Goal: Use online tool/utility: Utilize a website feature to perform a specific function

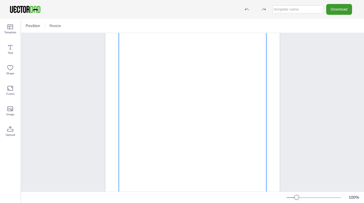
scroll to position [51, 0]
click at [161, 49] on div at bounding box center [192, 109] width 147 height 192
click at [151, 50] on div at bounding box center [192, 109] width 147 height 192
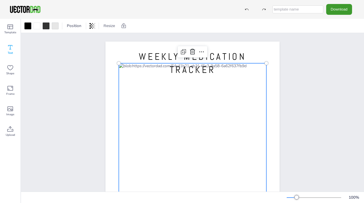
scroll to position [0, 0]
click at [8, 50] on icon at bounding box center [10, 47] width 7 height 7
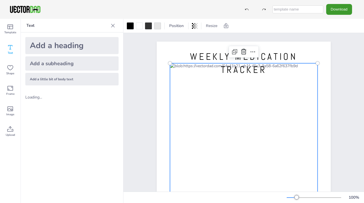
click at [190, 101] on div at bounding box center [243, 159] width 147 height 192
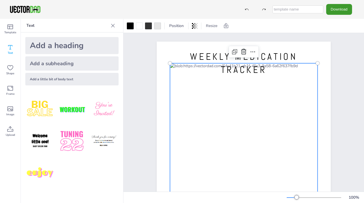
click at [195, 97] on div at bounding box center [243, 159] width 147 height 192
click at [194, 99] on div at bounding box center [243, 159] width 147 height 192
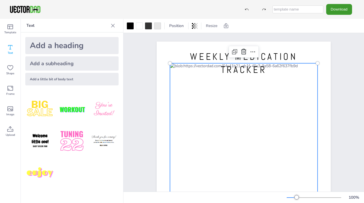
click at [55, 66] on div "Add a subheading" at bounding box center [71, 63] width 93 height 14
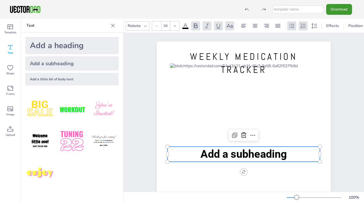
click at [53, 77] on div "Add a little bit of body text" at bounding box center [71, 79] width 93 height 13
type input "--"
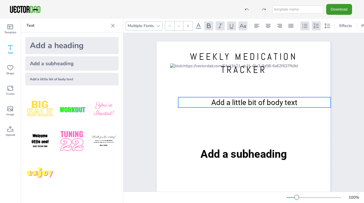
drag, startPoint x: 184, startPoint y: 161, endPoint x: 190, endPoint y: 103, distance: 58.0
click at [190, 103] on p "Add a little bit of body text" at bounding box center [254, 102] width 152 height 10
click at [232, 103] on span "Add a little bit of body text" at bounding box center [254, 102] width 86 height 9
click at [209, 26] on icon at bounding box center [208, 25] width 7 height 7
